Goal: Use online tool/utility: Utilize a website feature to perform a specific function

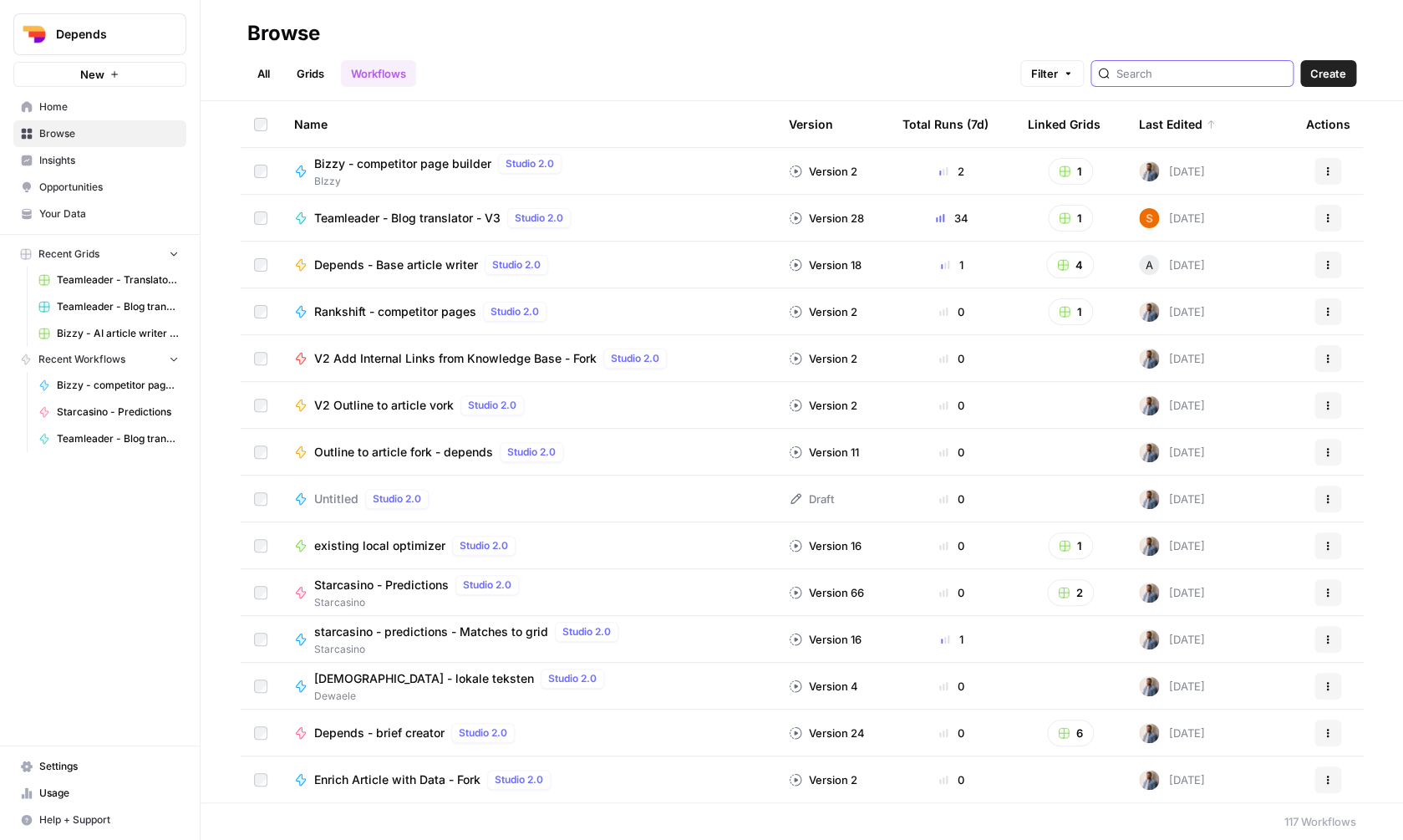
click at [1177, 66] on input "search" at bounding box center [1201, 73] width 170 height 17
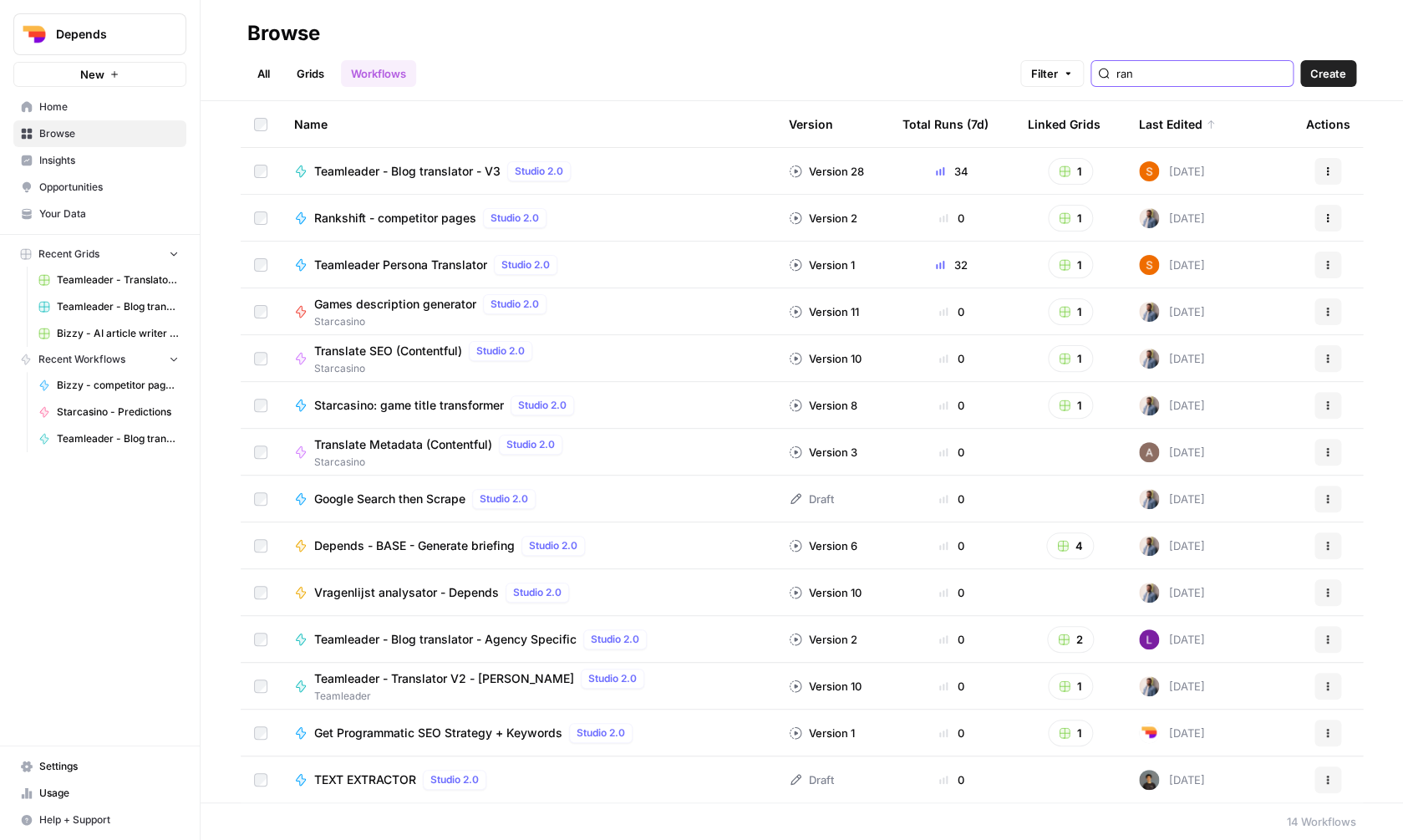
type input "rank"
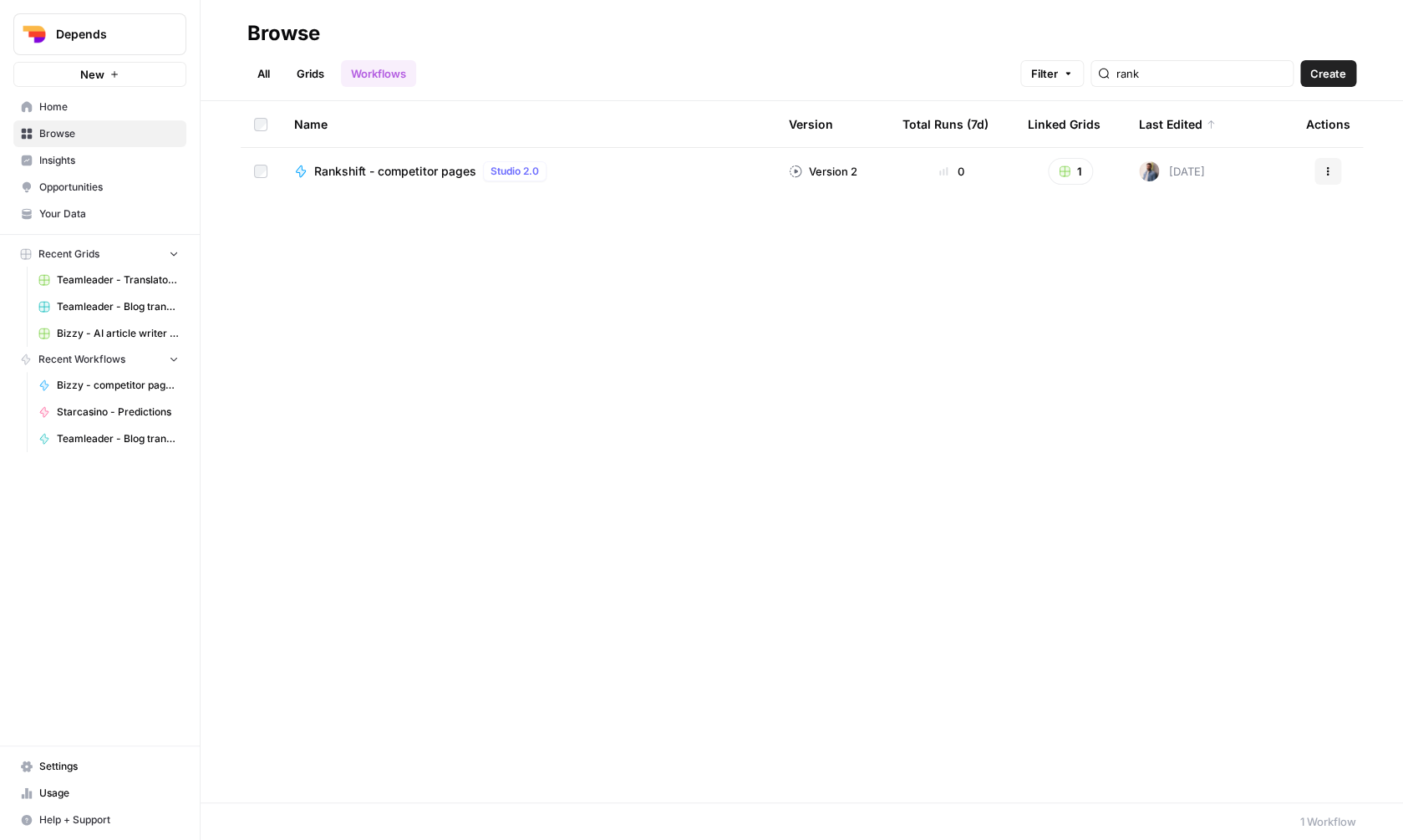
click at [313, 70] on link "Grids" at bounding box center [311, 73] width 48 height 27
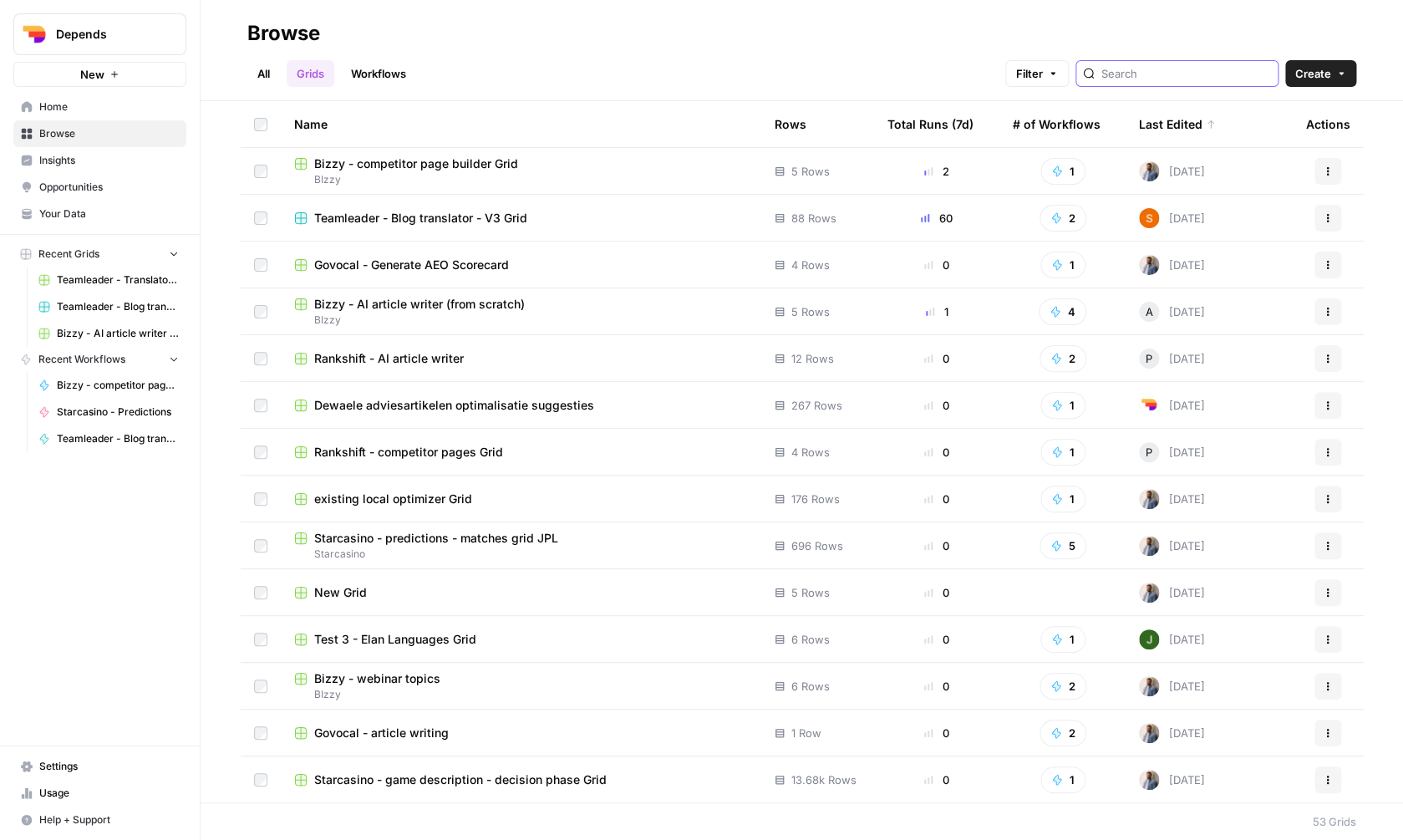
click at [1146, 76] on input "search" at bounding box center [1186, 73] width 170 height 17
type input "rank"
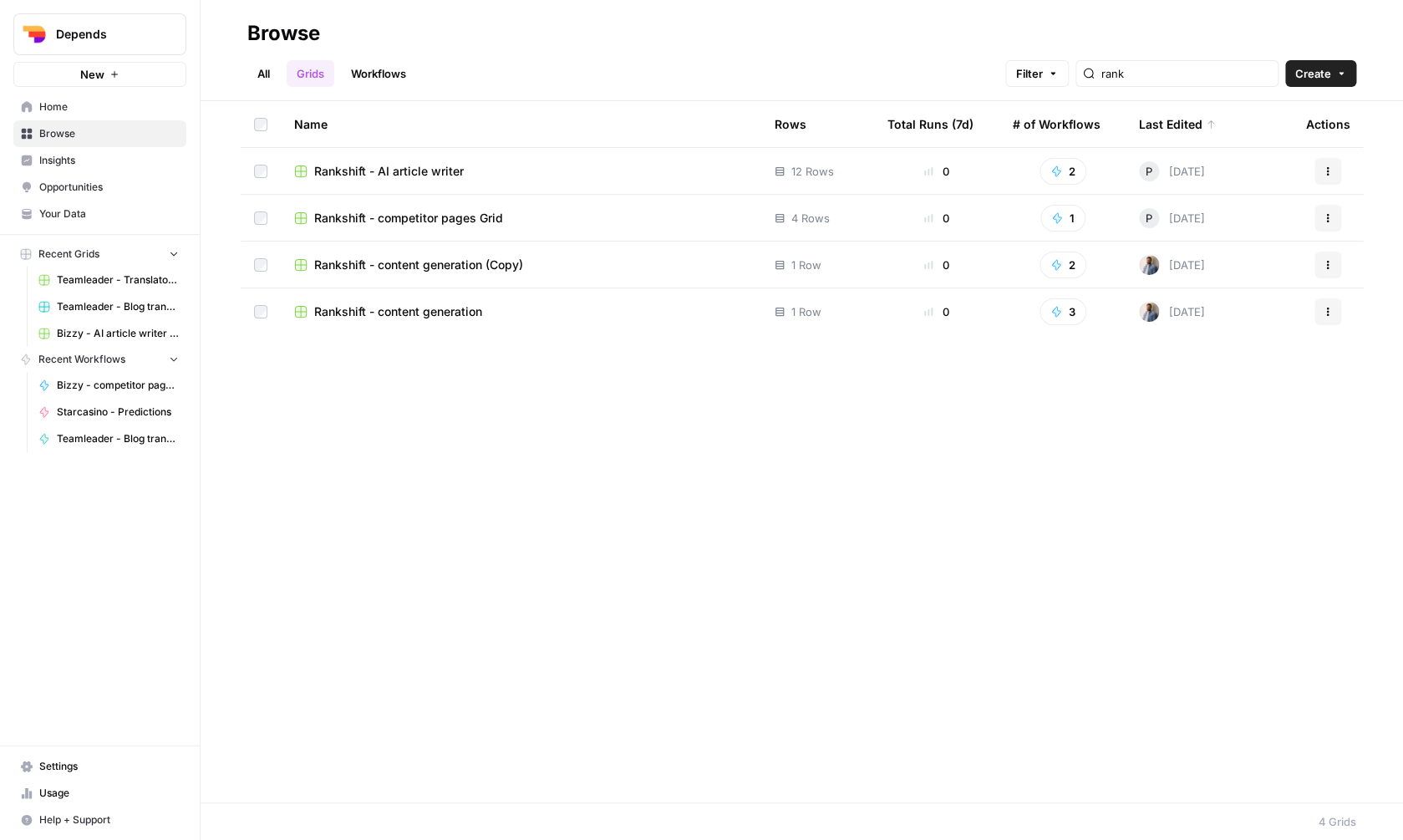
click at [419, 162] on td "Rankshift - AI article writer" at bounding box center [521, 170] width 480 height 46
click at [421, 170] on span "Rankshift - AI article writer" at bounding box center [389, 171] width 150 height 17
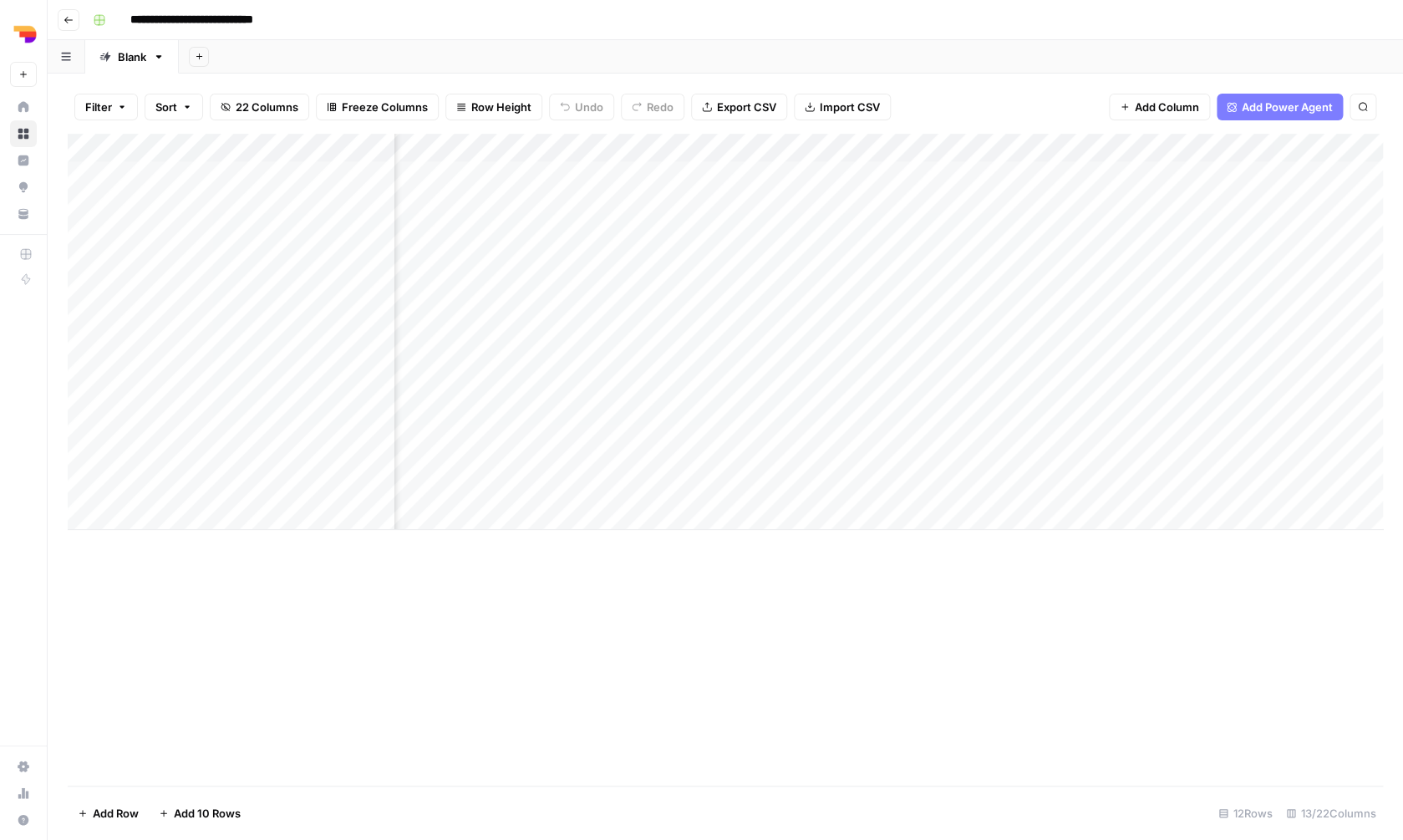
scroll to position [0, 911]
click at [1271, 312] on div "Add Column" at bounding box center [725, 331] width 1315 height 396
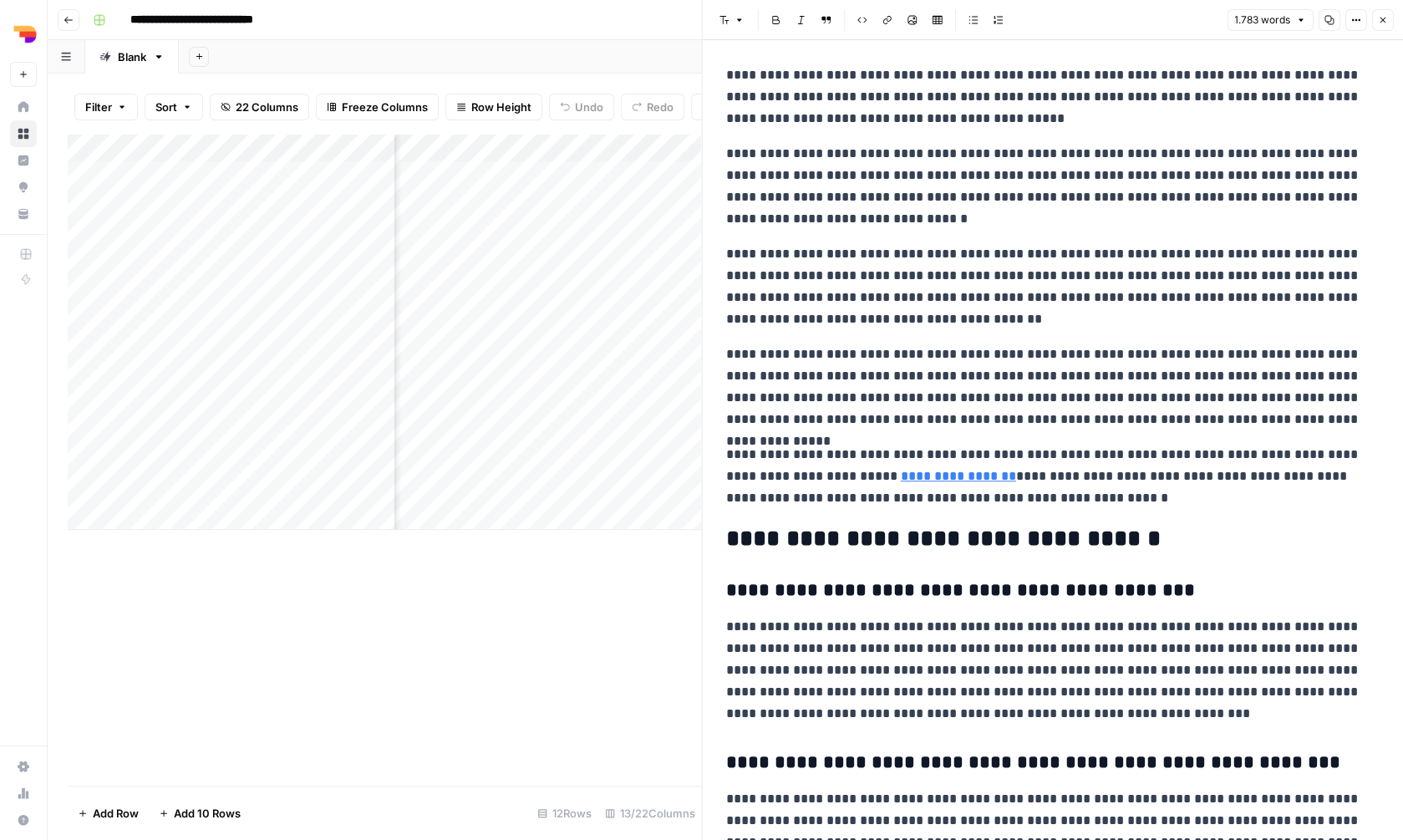
scroll to position [3223, 0]
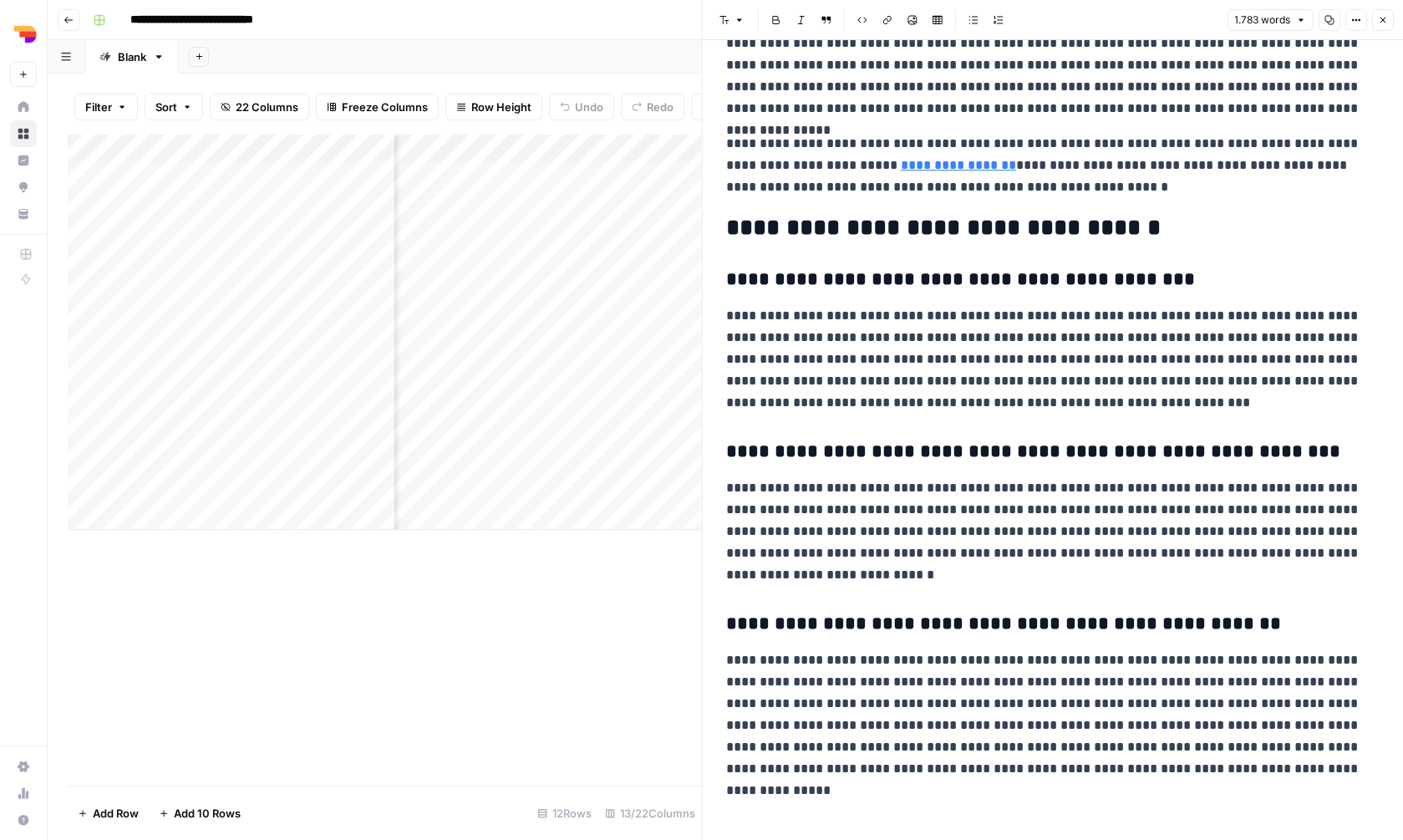
click at [1386, 16] on icon "button" at bounding box center [1382, 20] width 10 height 10
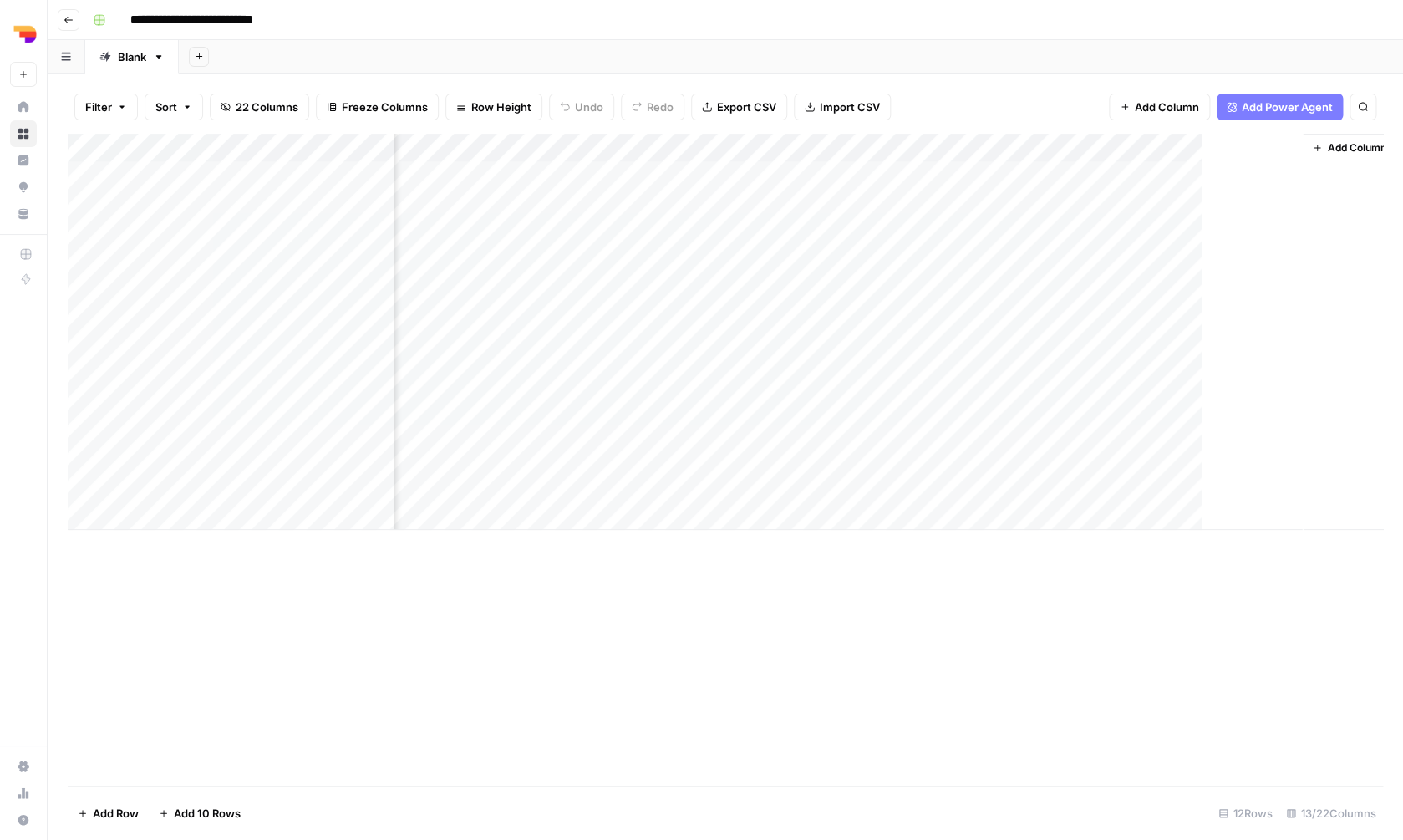
scroll to position [0, 891]
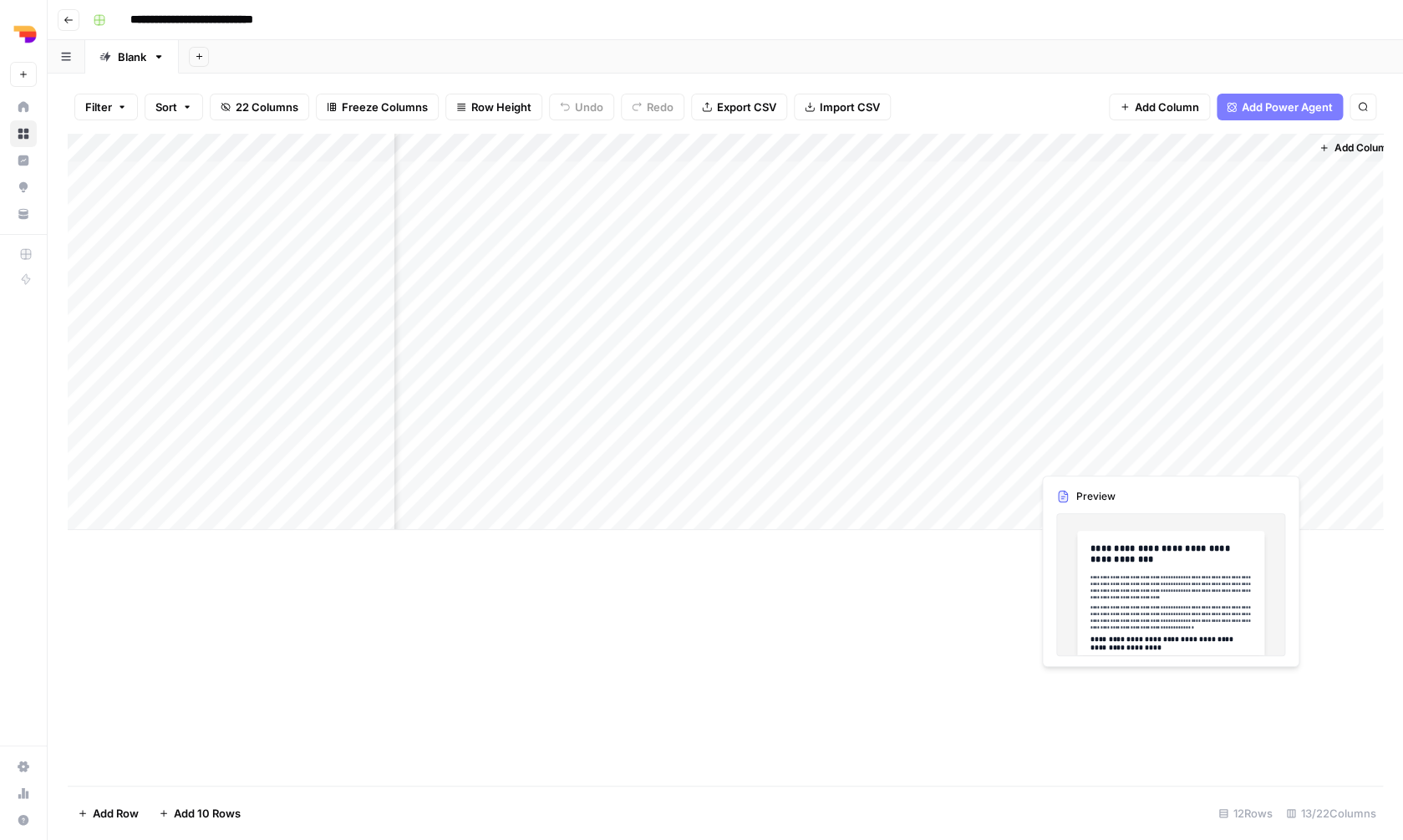
click at [1294, 455] on div "Add Column" at bounding box center [725, 331] width 1315 height 396
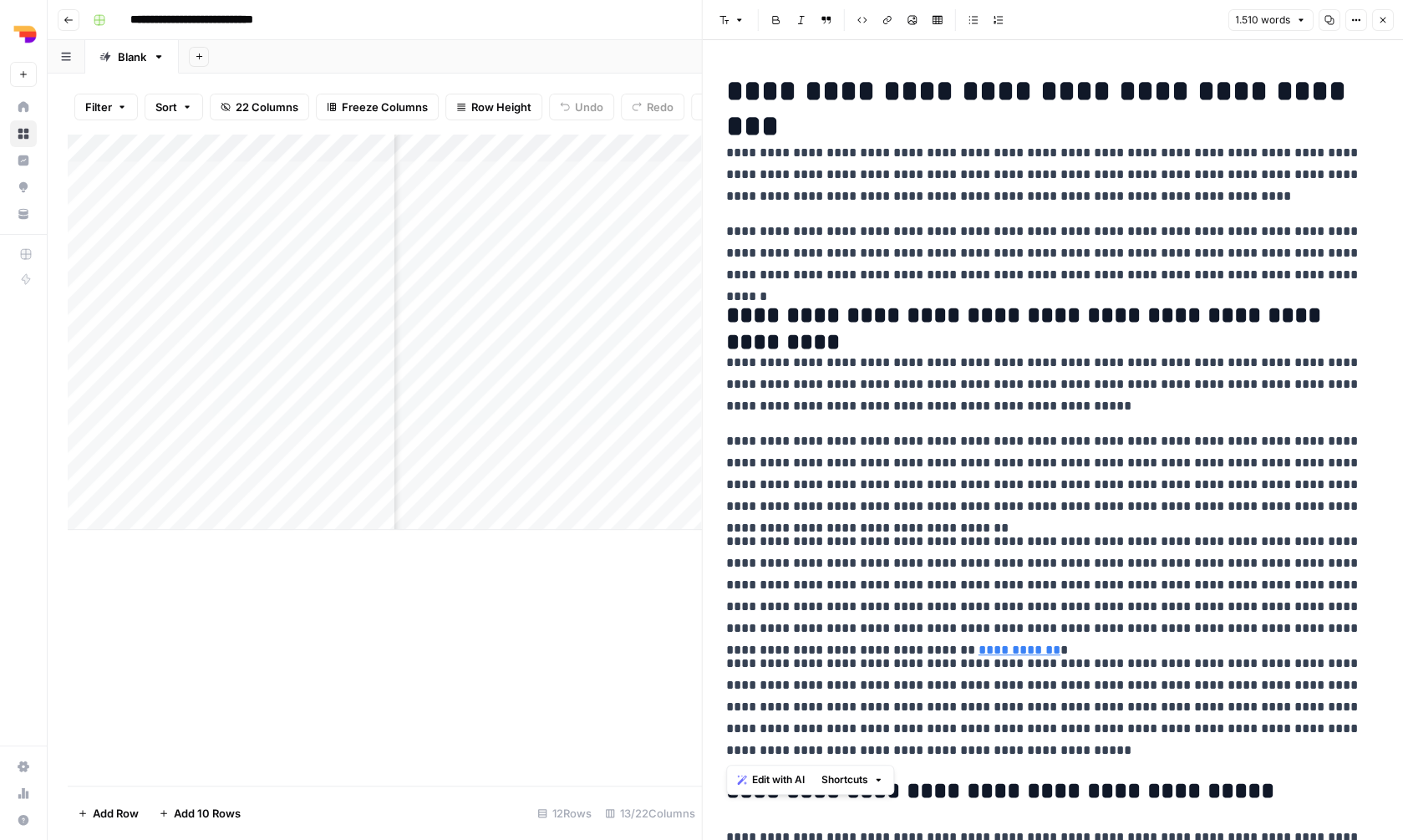
drag, startPoint x: 854, startPoint y: 748, endPoint x: 685, endPoint y: 315, distance: 464.8
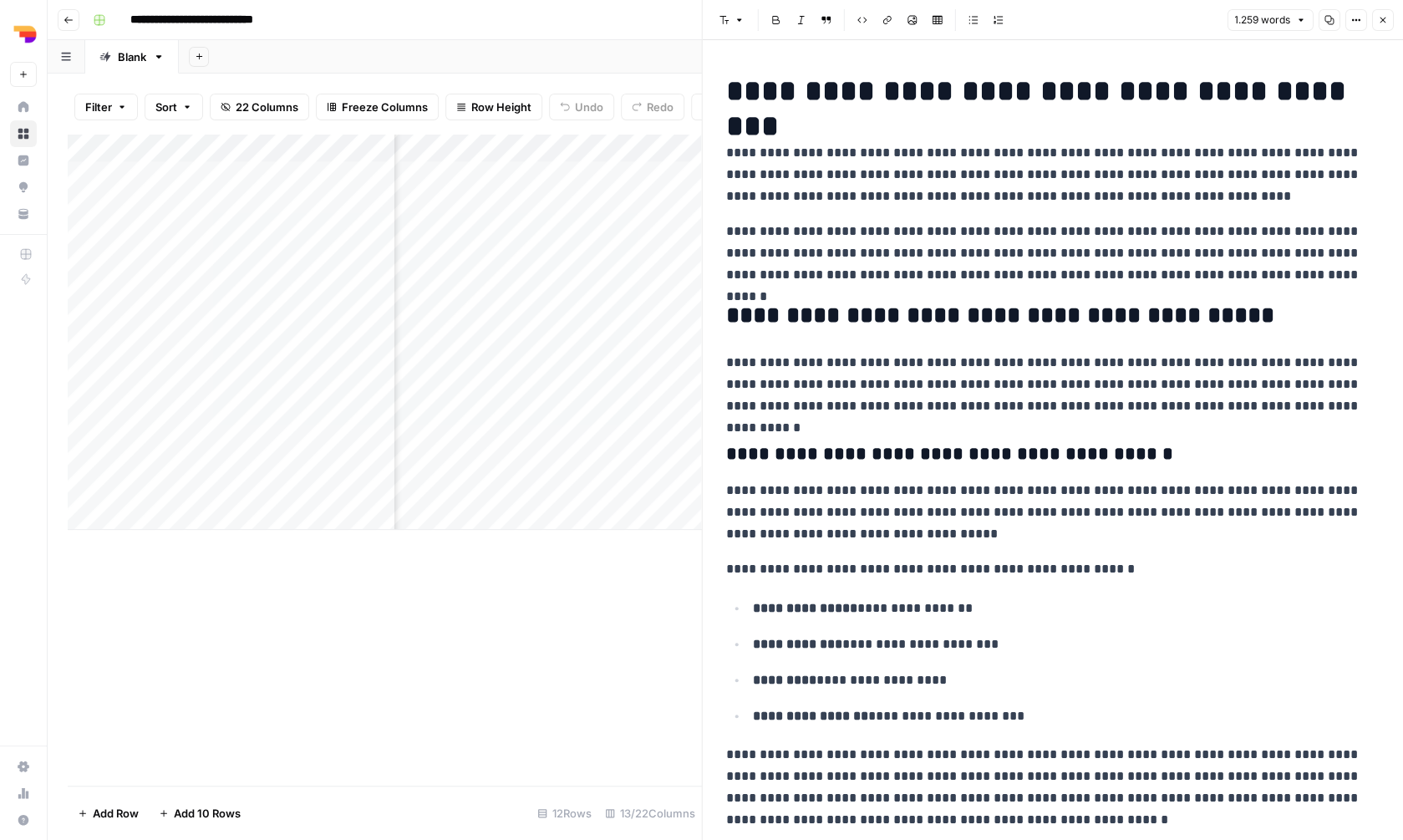
click at [1356, 25] on icon "button" at bounding box center [1355, 20] width 10 height 10
click at [1297, 173] on span "Code" at bounding box center [1305, 177] width 80 height 17
